Goal: Task Accomplishment & Management: Manage account settings

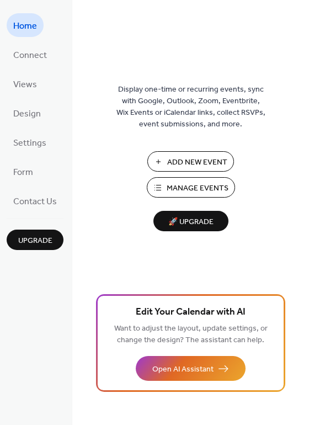
click at [181, 158] on span "Add New Event" at bounding box center [197, 163] width 60 height 12
click at [197, 187] on span "Manage Events" at bounding box center [198, 189] width 62 height 12
click at [216, 161] on span "Add New Event" at bounding box center [197, 163] width 60 height 12
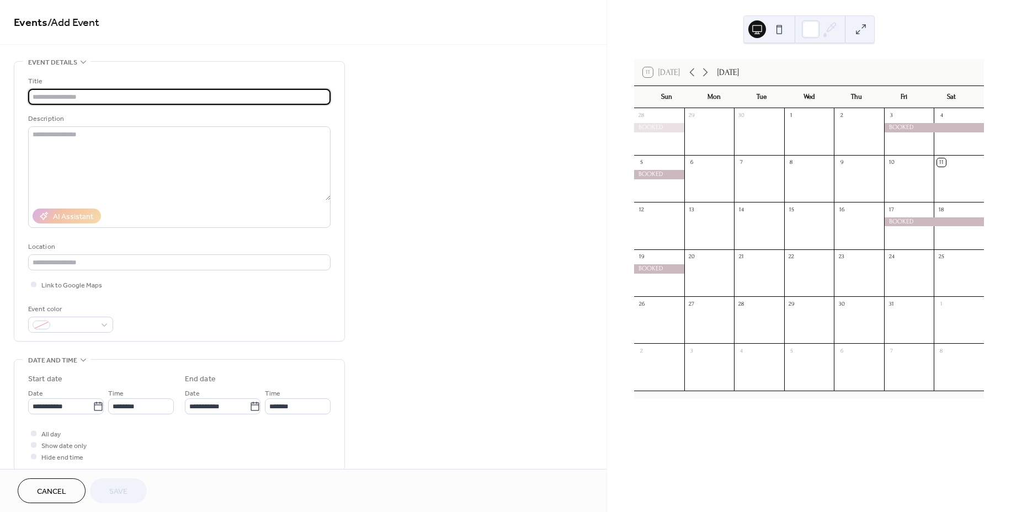
click at [904, 129] on div at bounding box center [935, 127] width 100 height 9
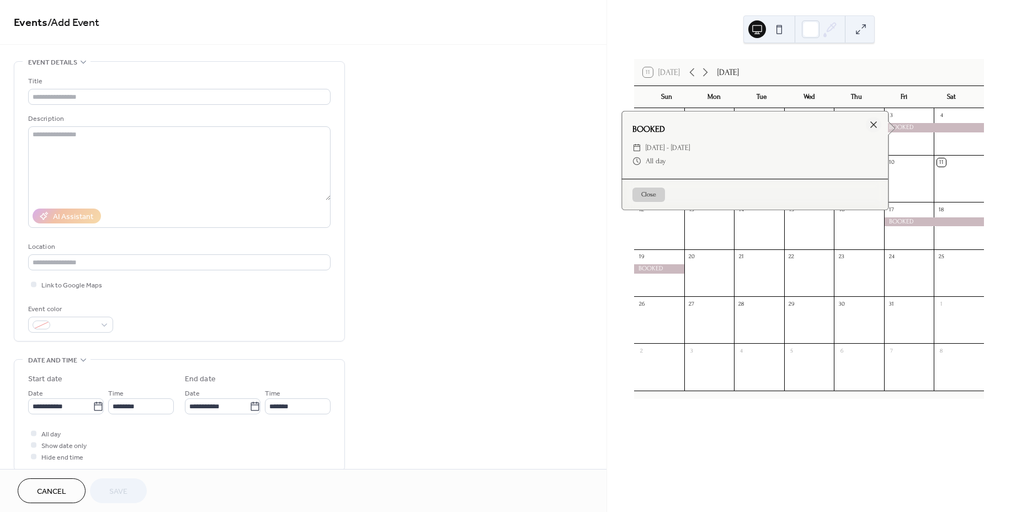
click at [951, 128] on div at bounding box center [935, 127] width 100 height 9
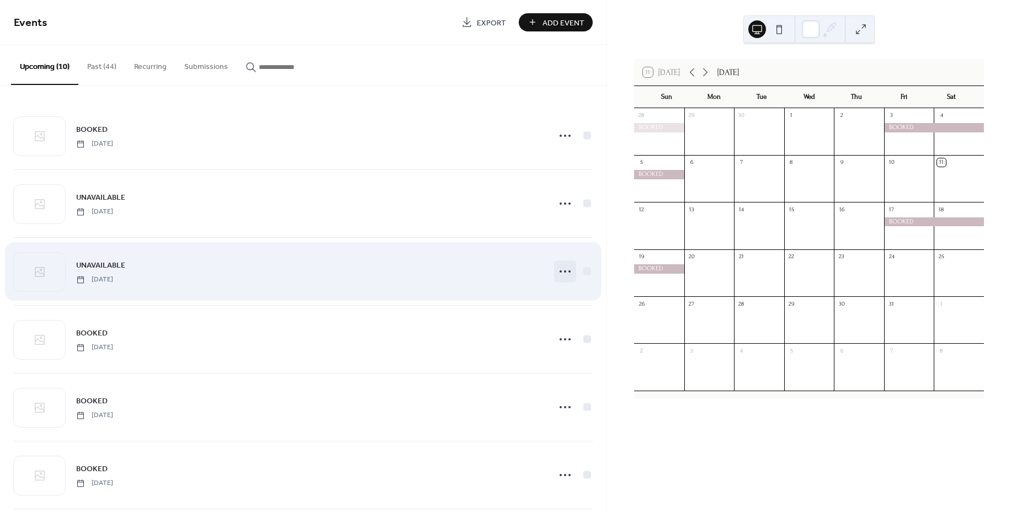
click at [563, 279] on icon at bounding box center [566, 272] width 18 height 18
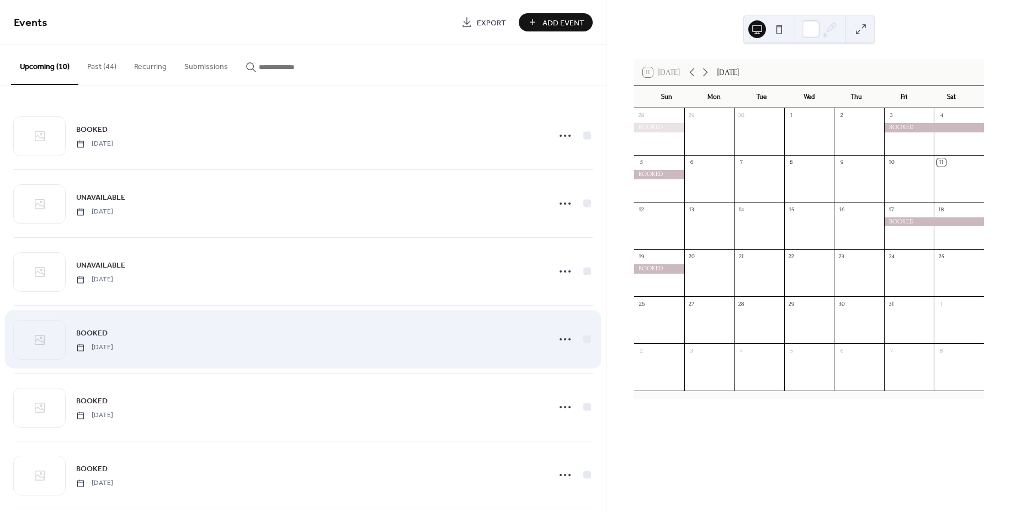
drag, startPoint x: 442, startPoint y: 346, endPoint x: 495, endPoint y: 348, distance: 53.1
click at [442, 346] on div "BOOKED Thursday, April 9, 2026" at bounding box center [309, 339] width 467 height 25
click at [571, 342] on icon at bounding box center [566, 340] width 18 height 18
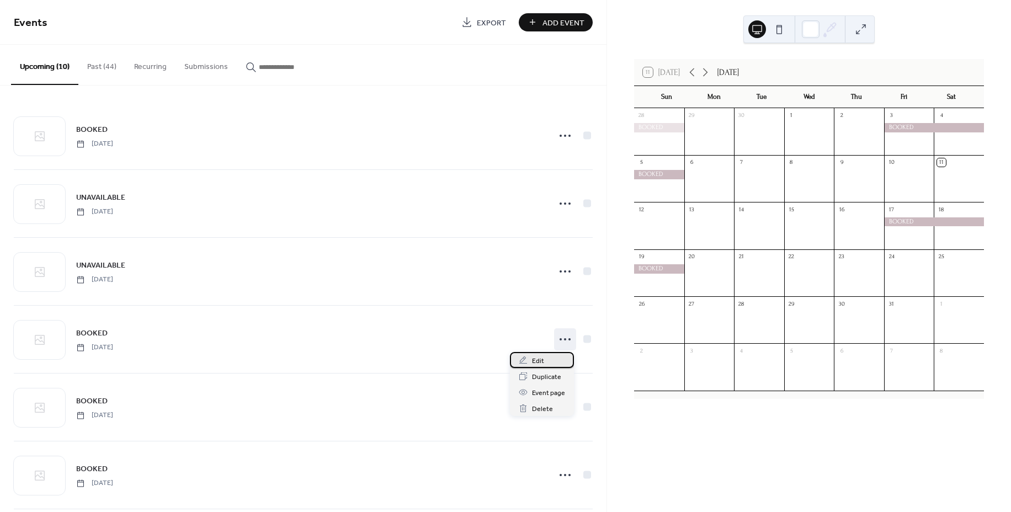
click at [554, 359] on div "Edit" at bounding box center [542, 360] width 64 height 16
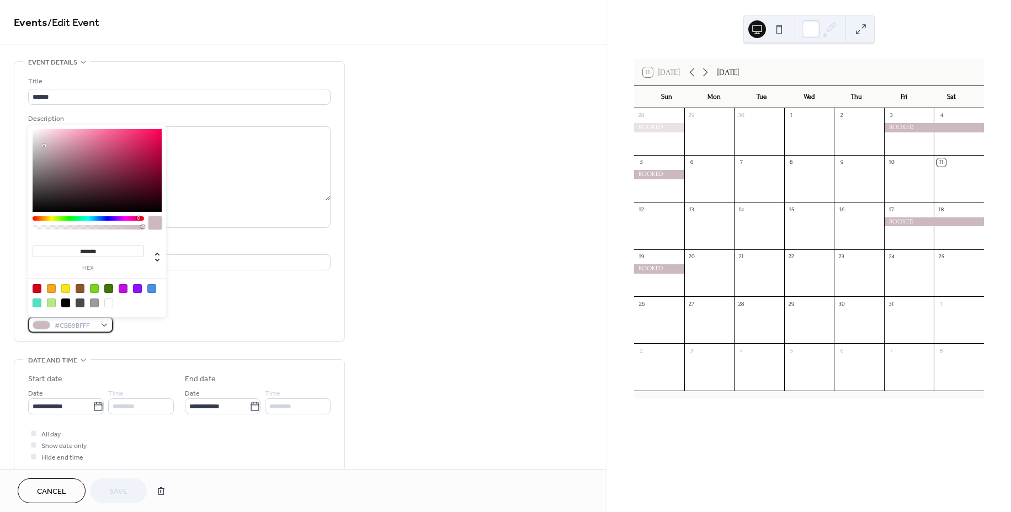
click at [40, 326] on div at bounding box center [42, 325] width 18 height 9
click at [111, 249] on input "*******" at bounding box center [89, 252] width 112 height 12
drag, startPoint x: 111, startPoint y: 249, endPoint x: 66, endPoint y: 249, distance: 45.3
click at [66, 249] on input "*******" at bounding box center [89, 252] width 112 height 12
